Goal: Task Accomplishment & Management: Manage account settings

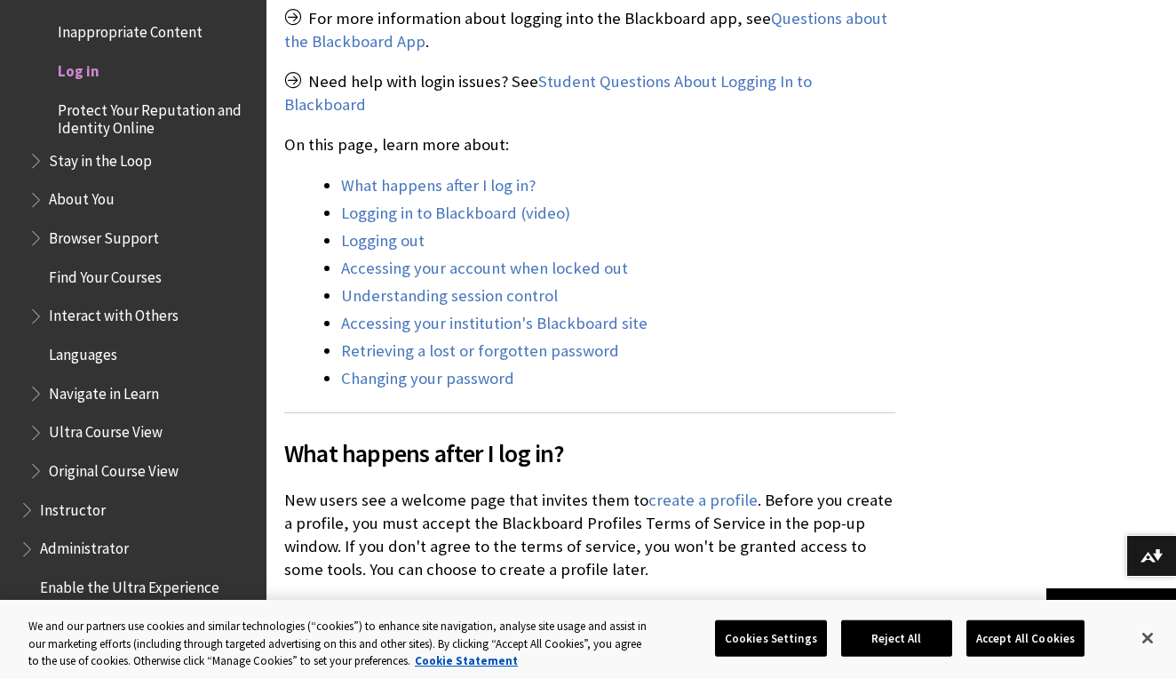
scroll to position [718, 0]
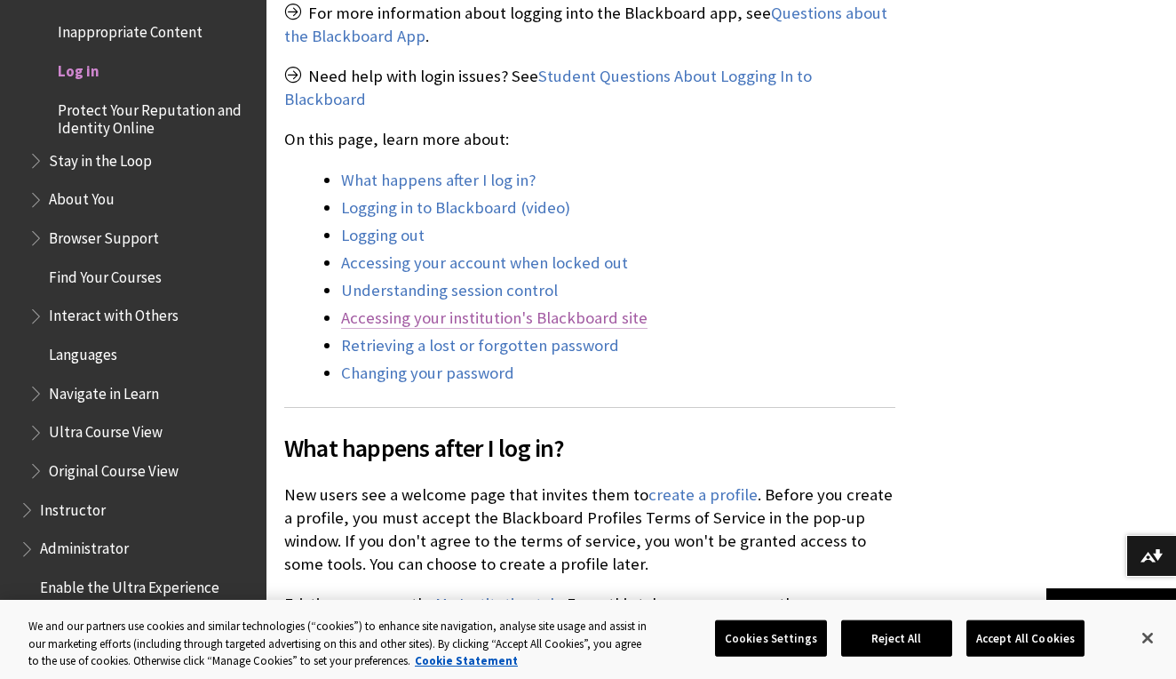
click at [593, 307] on link "Accessing your institution's Blackboard site" at bounding box center [494, 317] width 307 height 21
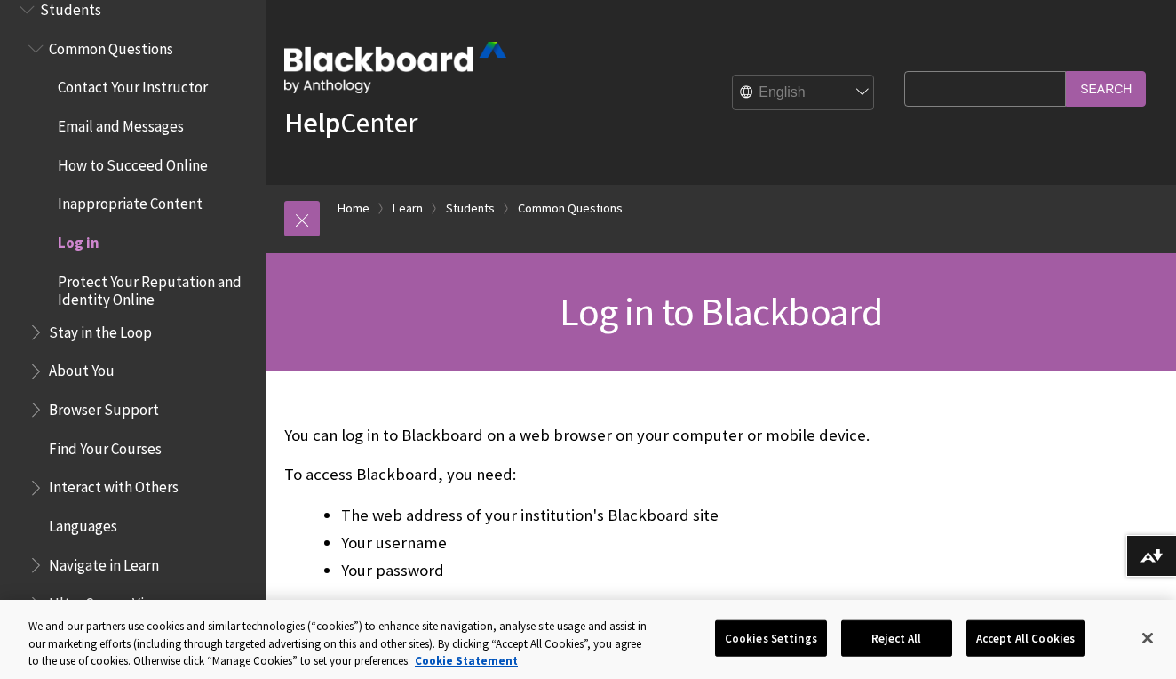
scroll to position [1740, 0]
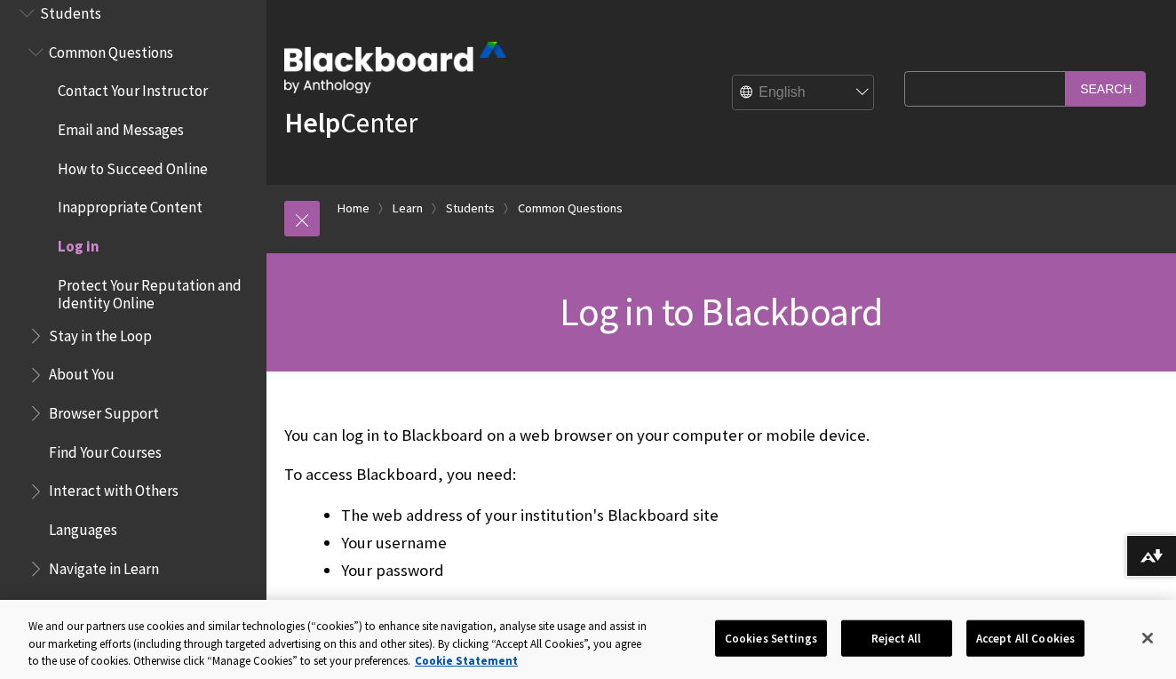
click at [74, 231] on span "Log in" at bounding box center [79, 243] width 42 height 24
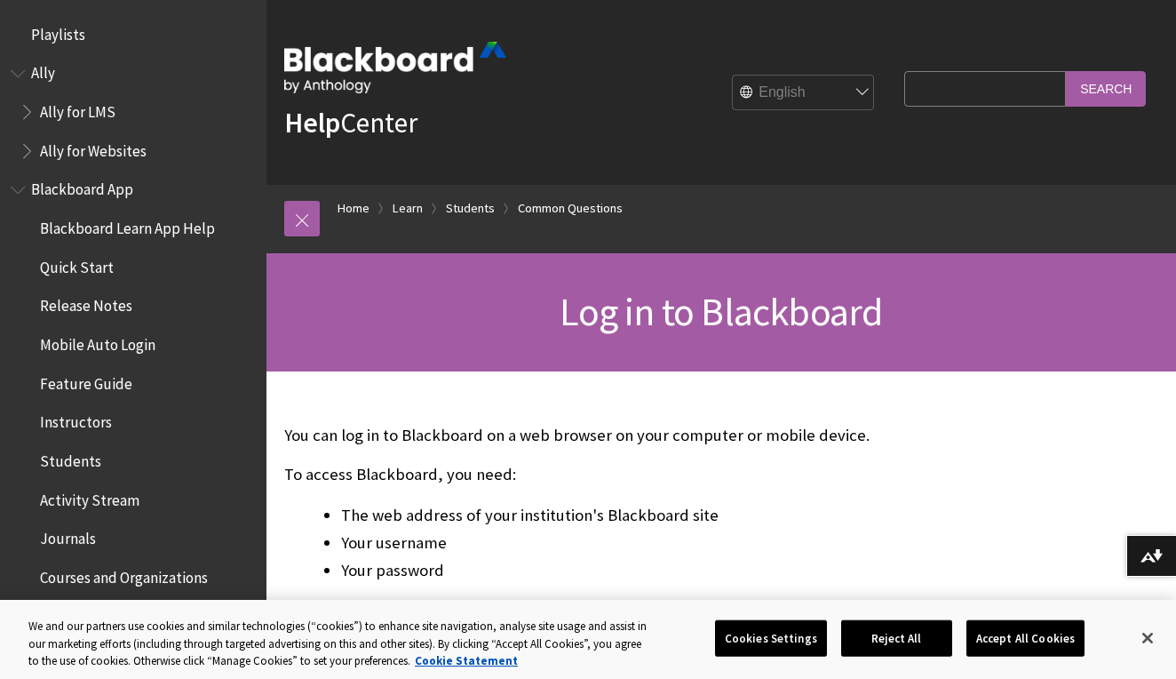
scroll to position [0, 0]
click at [340, 60] on img at bounding box center [395, 68] width 222 height 52
click at [339, 61] on img at bounding box center [395, 68] width 222 height 52
click at [69, 28] on span "Playlists" at bounding box center [58, 32] width 54 height 24
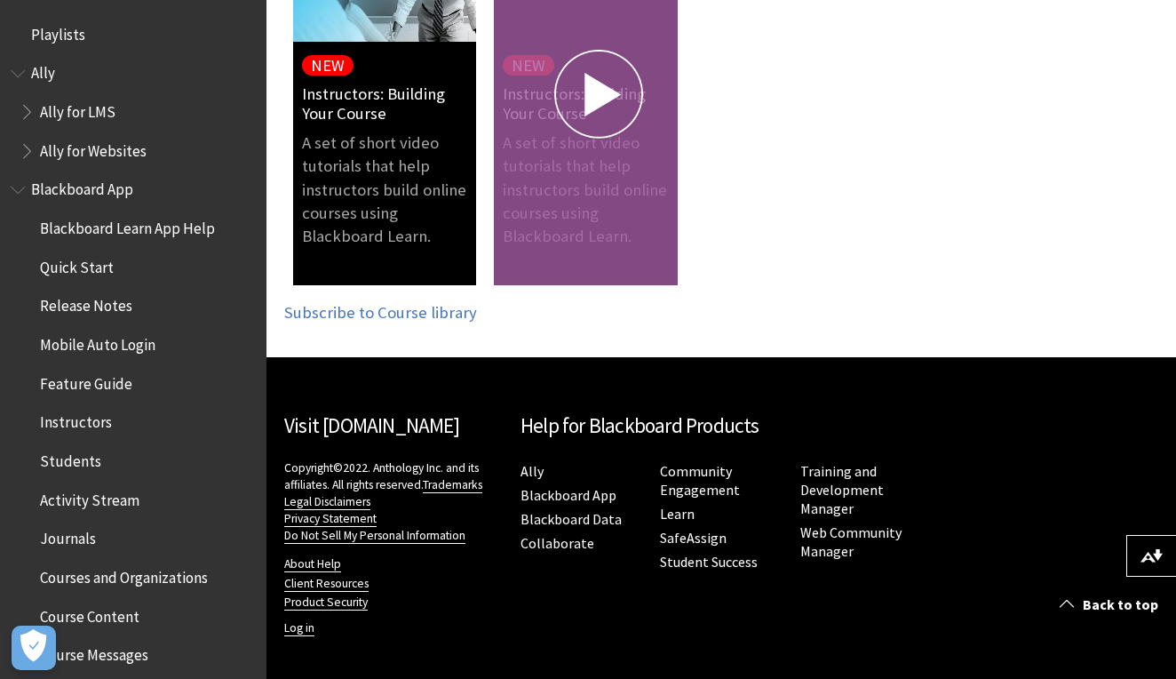
scroll to position [473, 0]
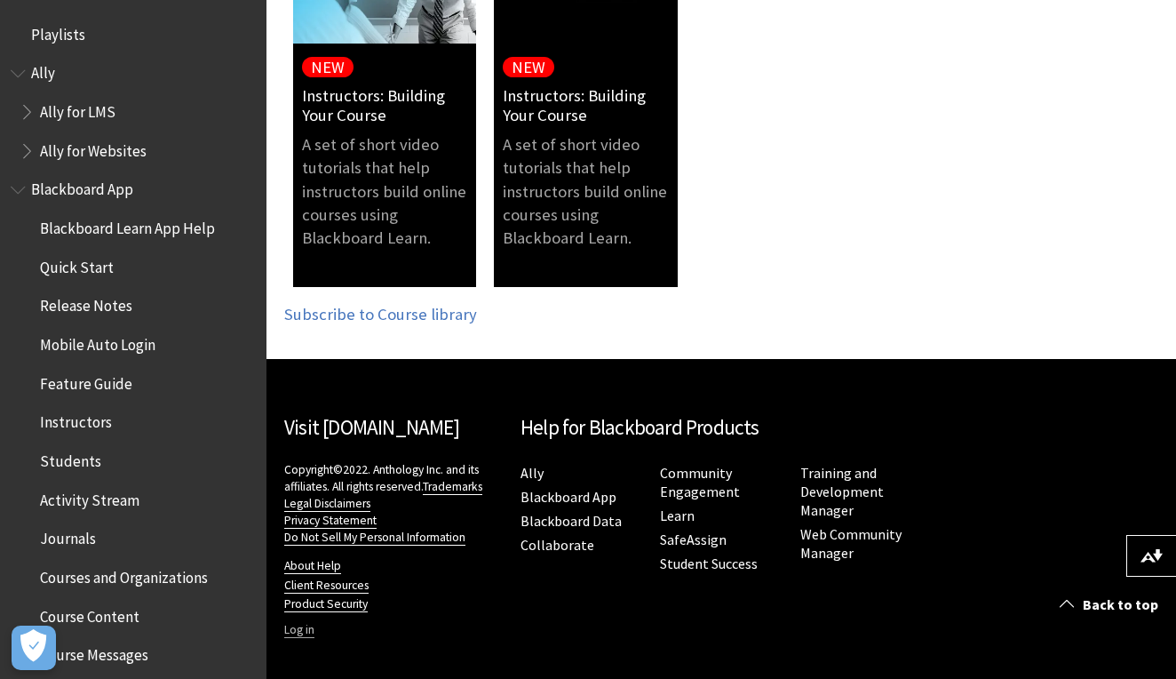
click at [295, 629] on link "Log in" at bounding box center [299, 630] width 30 height 16
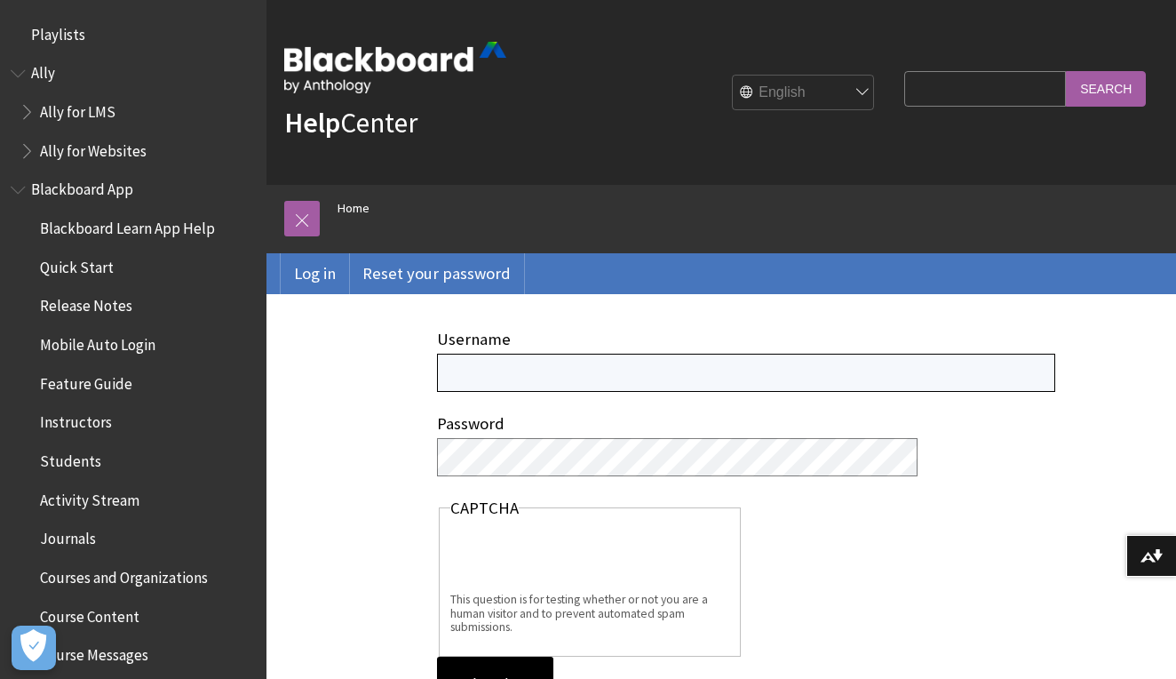
type input "[EMAIL_ADDRESS][DOMAIN_NAME]"
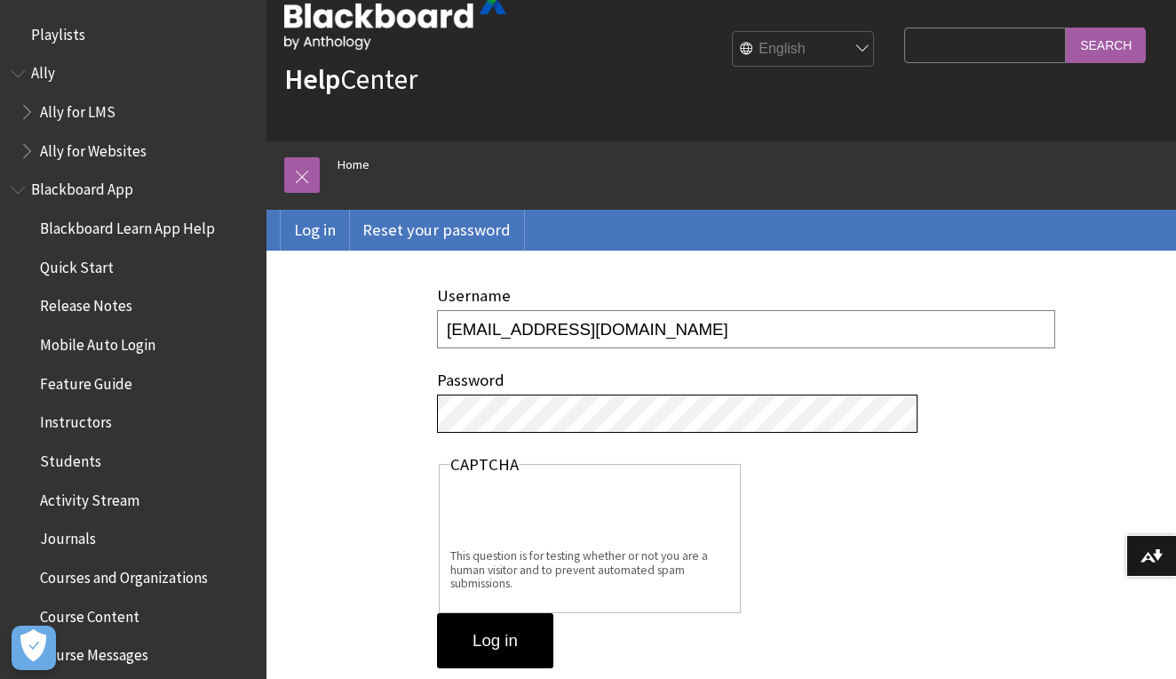
scroll to position [52, 0]
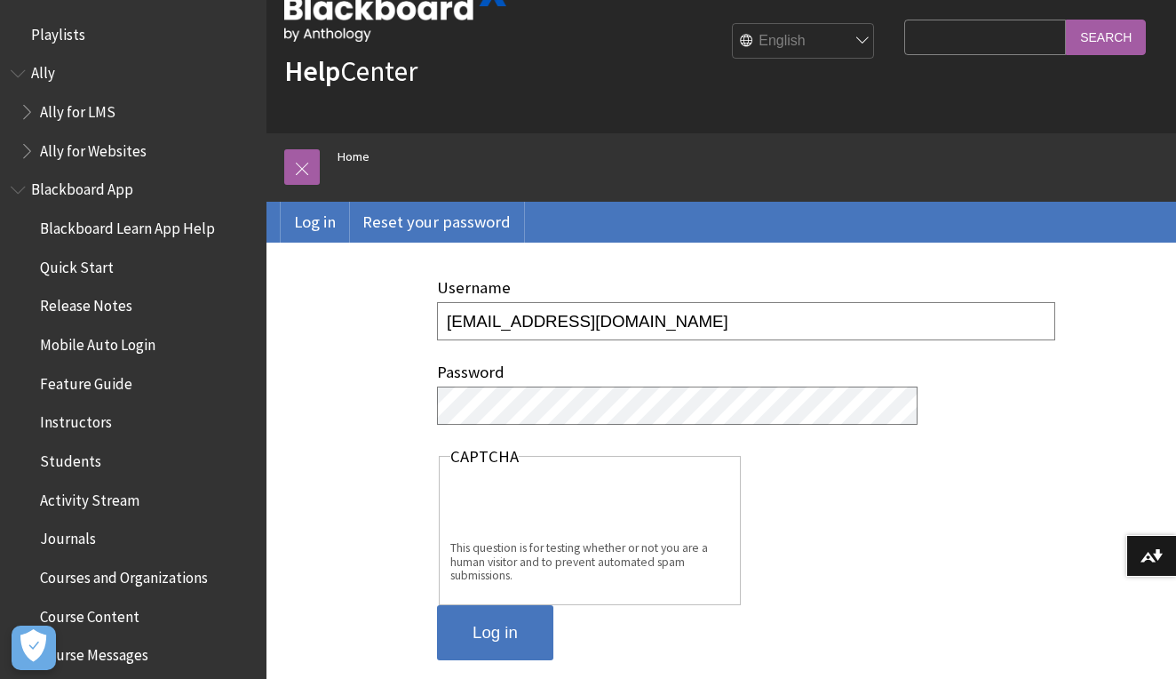
click at [489, 626] on input "Log in" at bounding box center [495, 632] width 116 height 55
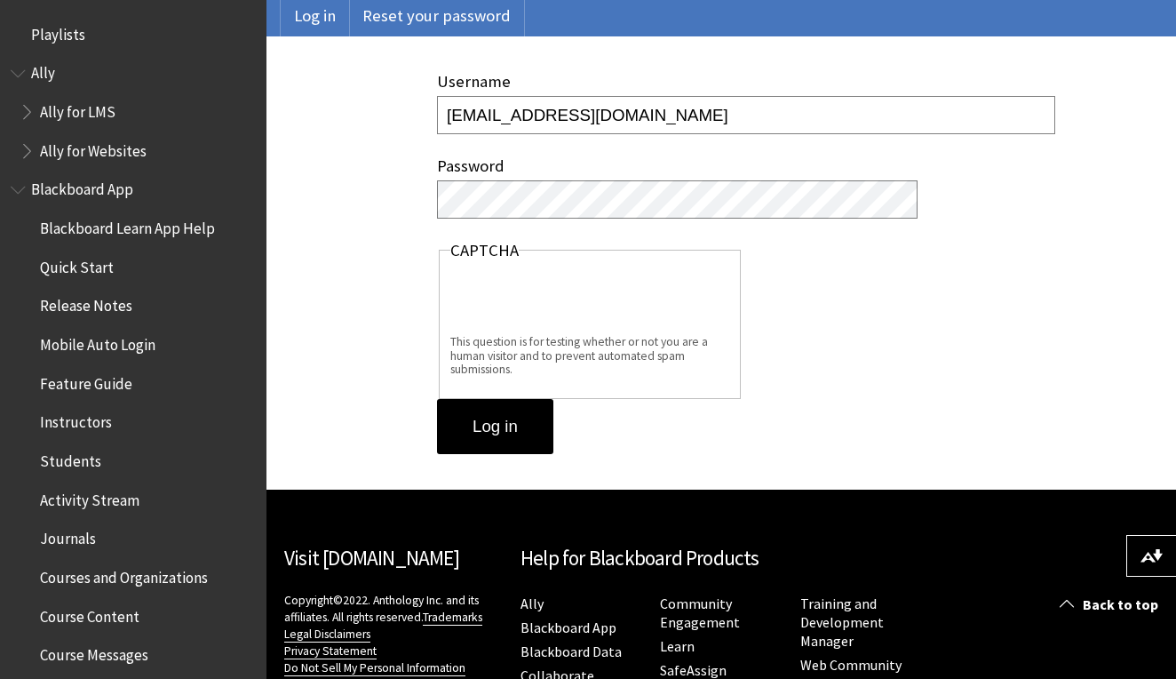
scroll to position [258, 0]
click at [495, 422] on input "Log in" at bounding box center [495, 426] width 116 height 55
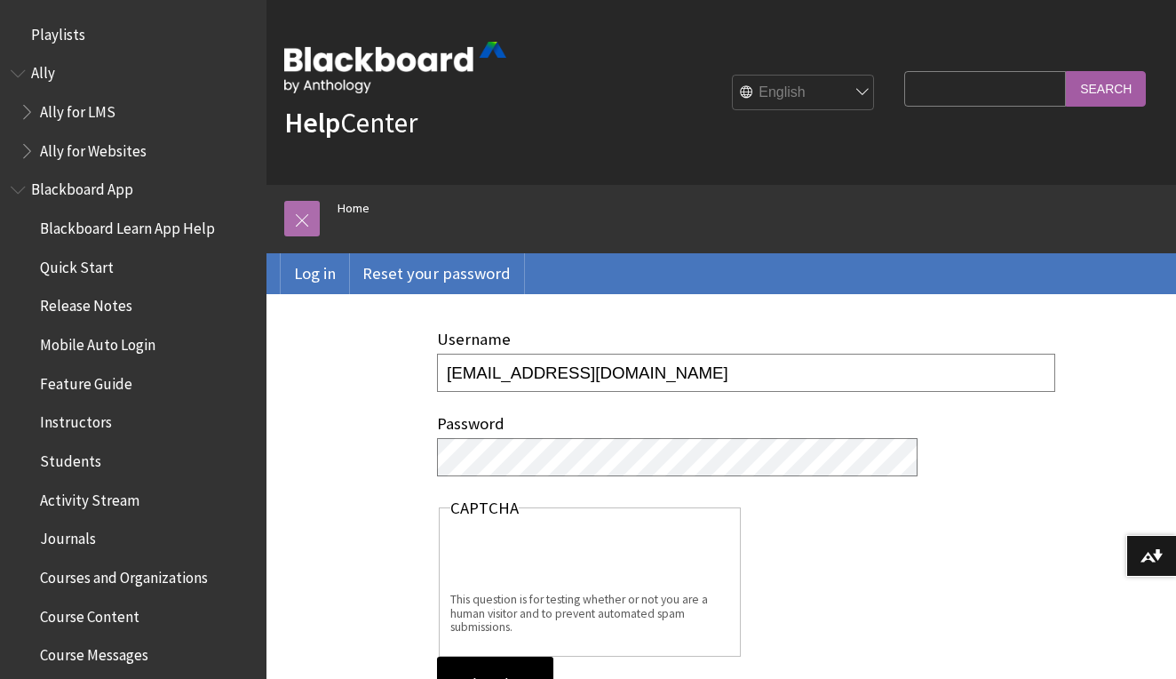
click at [315, 220] on link at bounding box center [302, 219] width 36 height 36
